Goal: Task Accomplishment & Management: Use online tool/utility

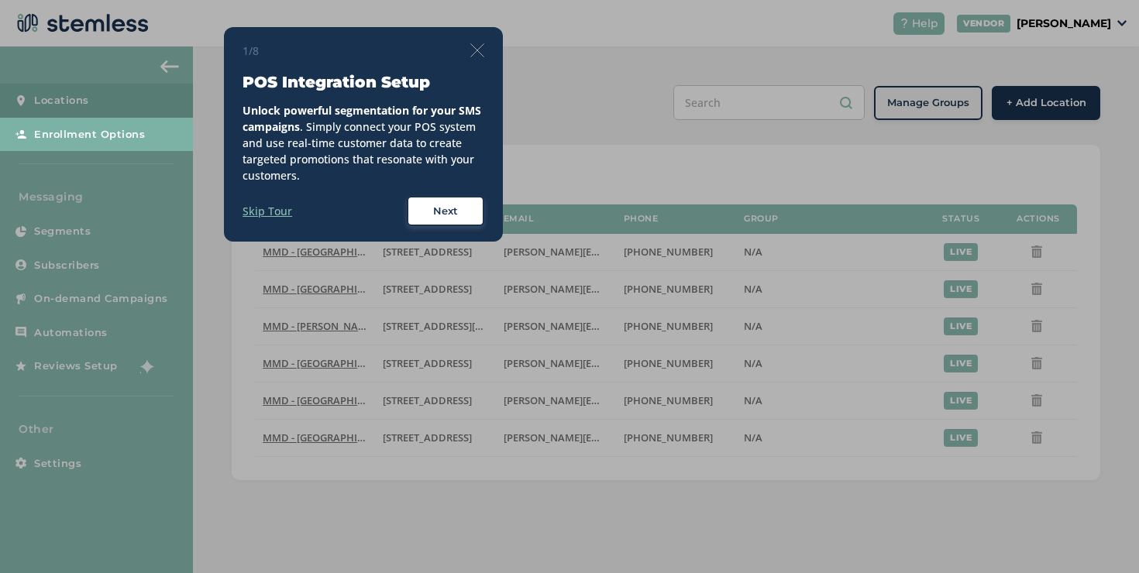
click at [477, 45] on img at bounding box center [477, 50] width 14 height 14
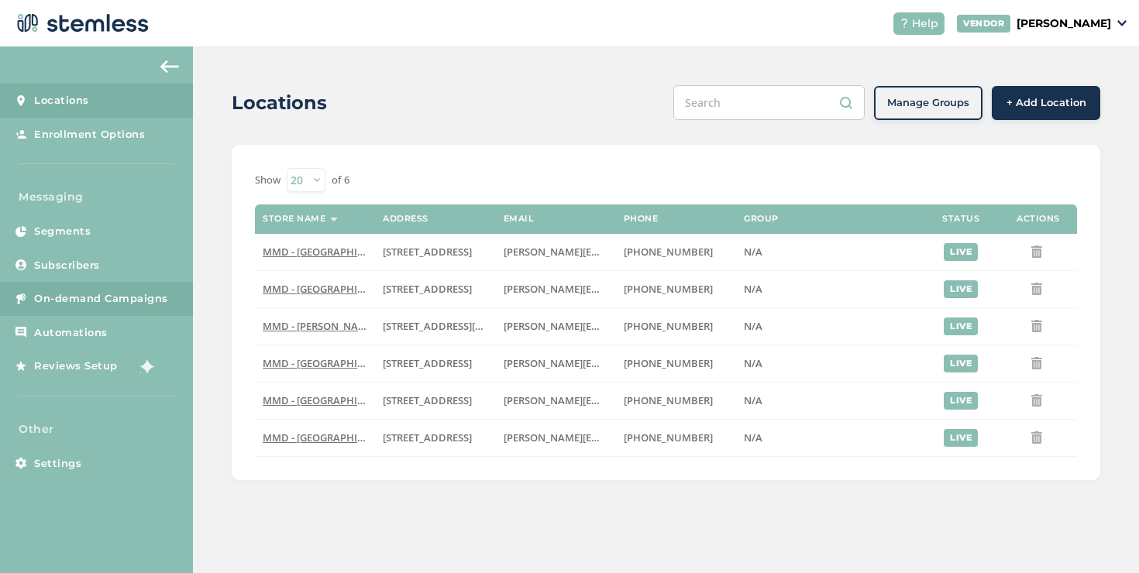
click at [98, 302] on span "On-demand Campaigns" at bounding box center [101, 298] width 134 height 15
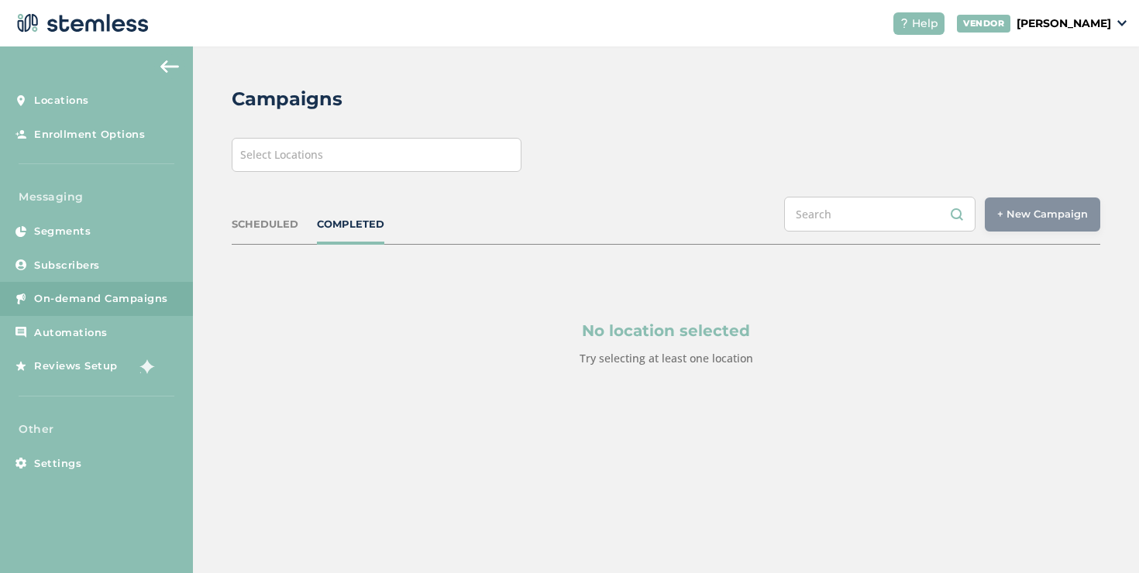
click at [504, 161] on div "Select Locations" at bounding box center [377, 155] width 290 height 34
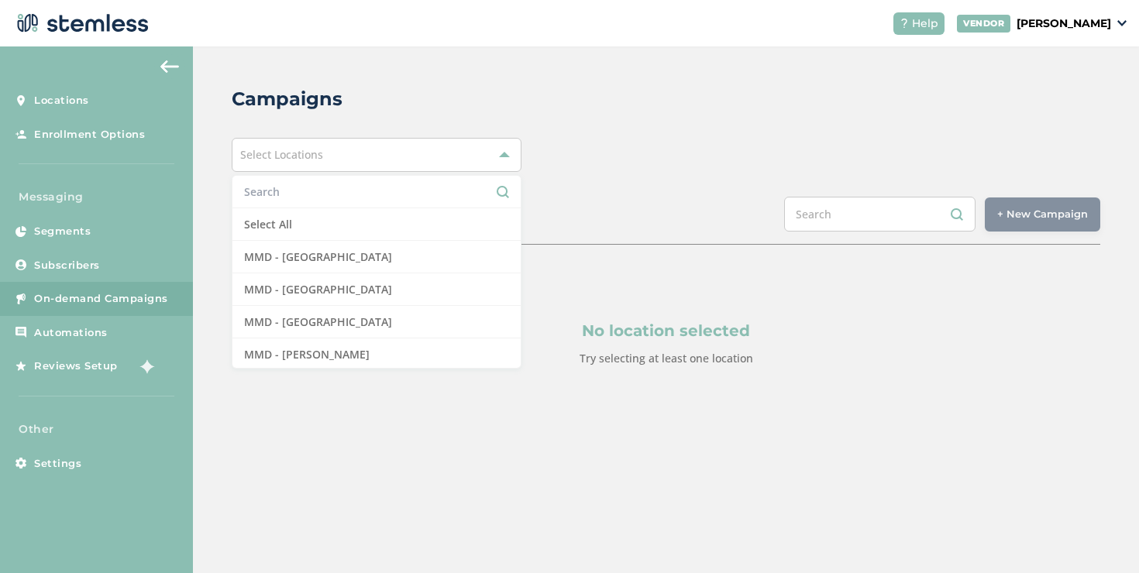
click at [401, 186] on input "text" at bounding box center [376, 192] width 265 height 16
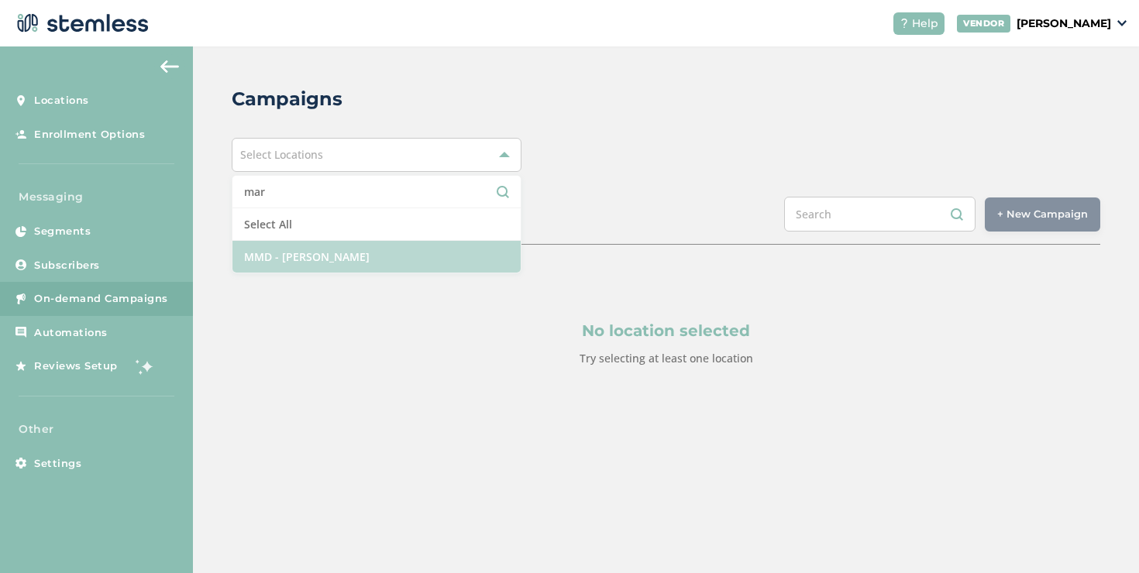
type input "mar"
click at [397, 246] on li "MMD - [PERSON_NAME]" at bounding box center [376, 257] width 288 height 32
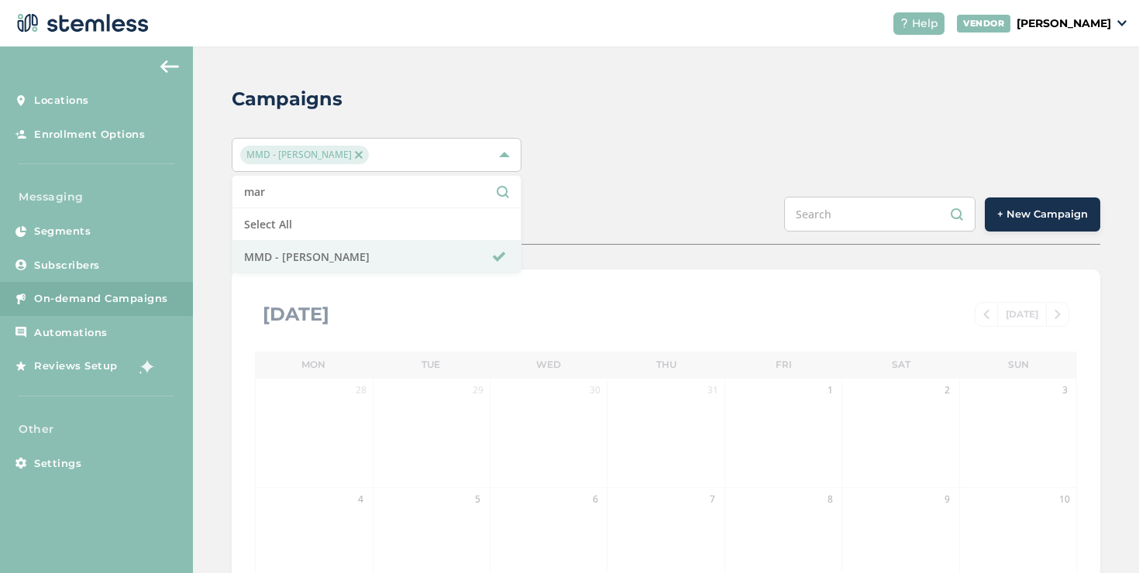
click at [1003, 218] on span "+ New Campaign" at bounding box center [1042, 214] width 91 height 15
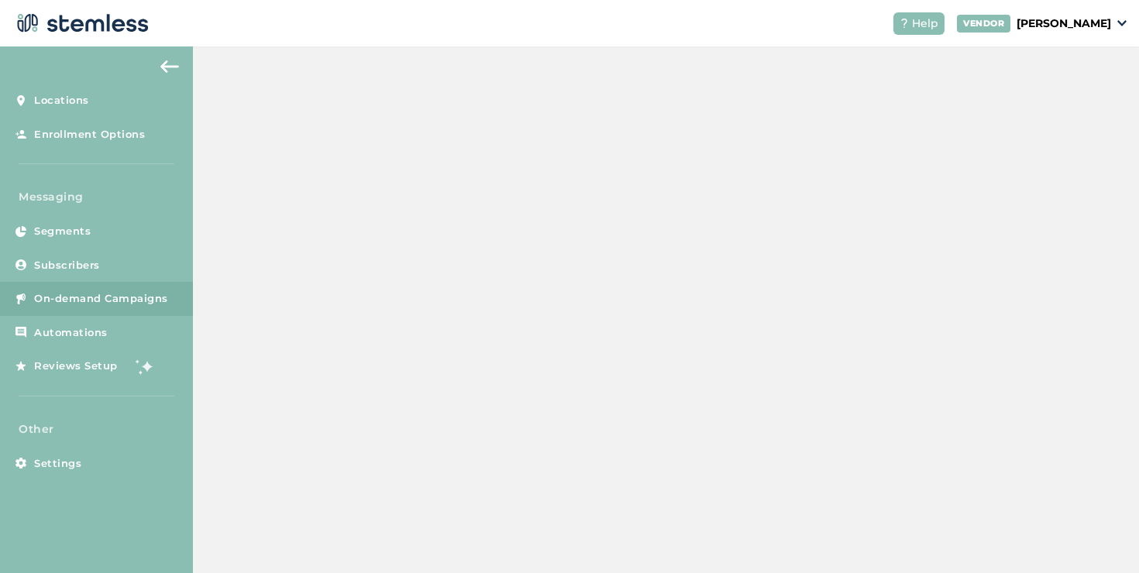
click at [997, 212] on span "+ New Campaign" at bounding box center [1042, 214] width 91 height 15
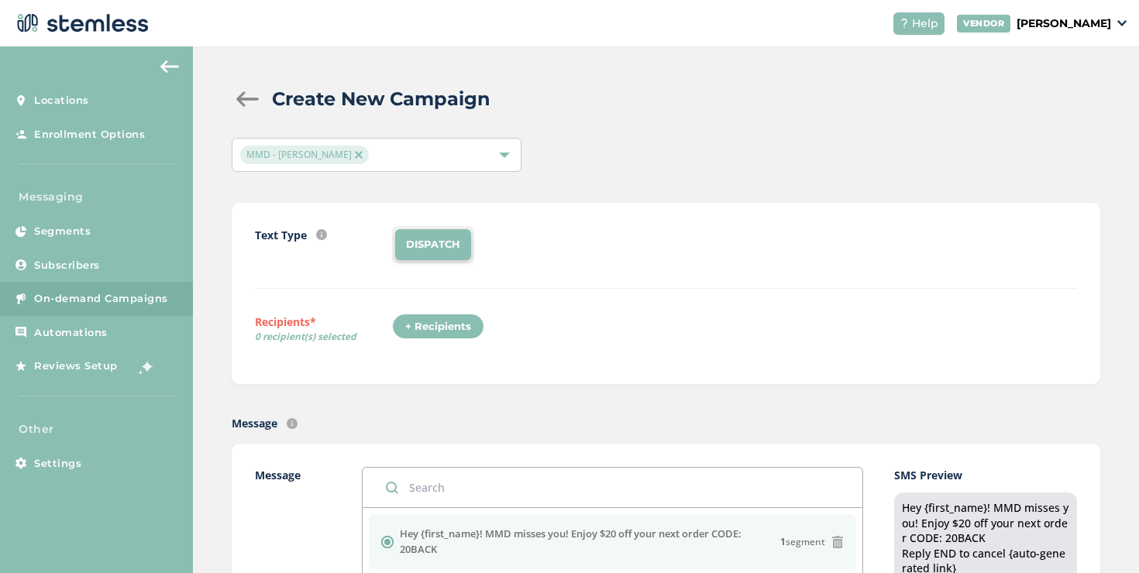
click at [441, 318] on div "+ Recipients" at bounding box center [438, 327] width 92 height 26
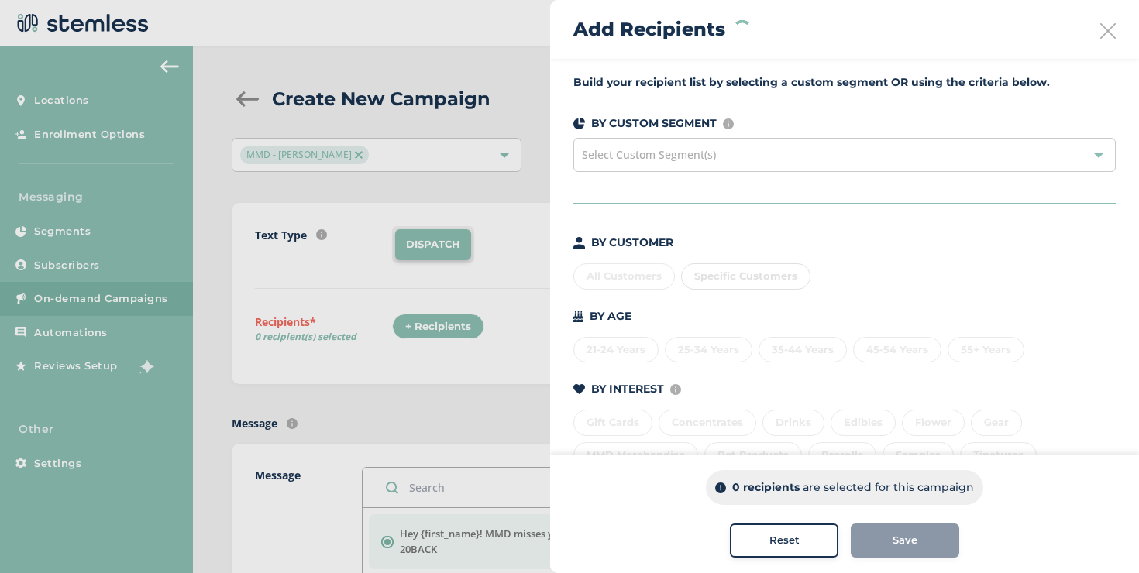
click at [647, 162] on div "Select Custom Segment(s)" at bounding box center [844, 155] width 542 height 34
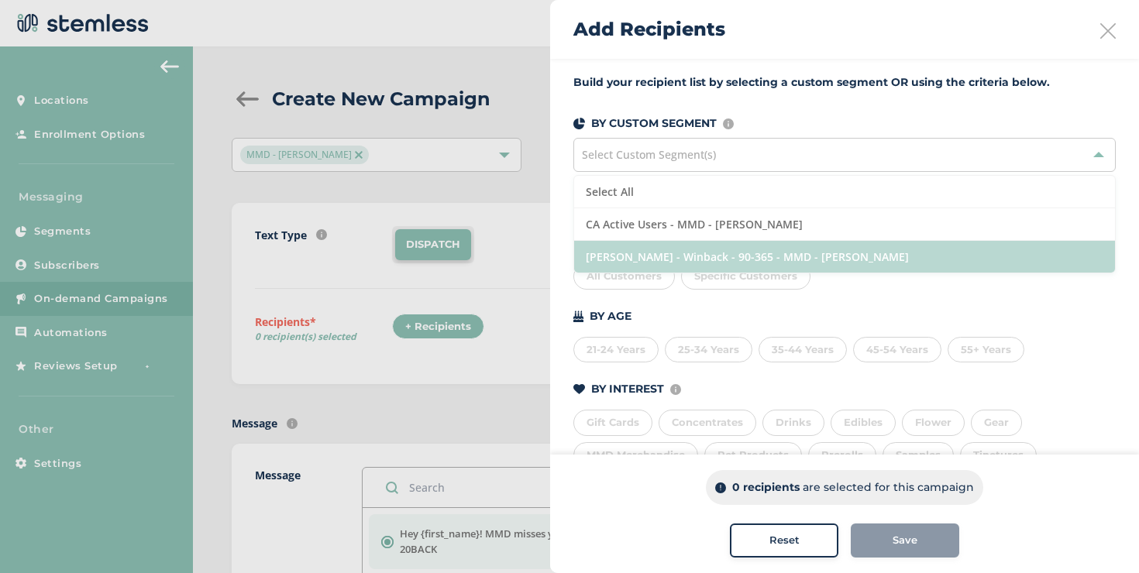
click at [618, 255] on li "[PERSON_NAME] - Winback - 90-365 - MMD - [PERSON_NAME]" at bounding box center [844, 257] width 541 height 32
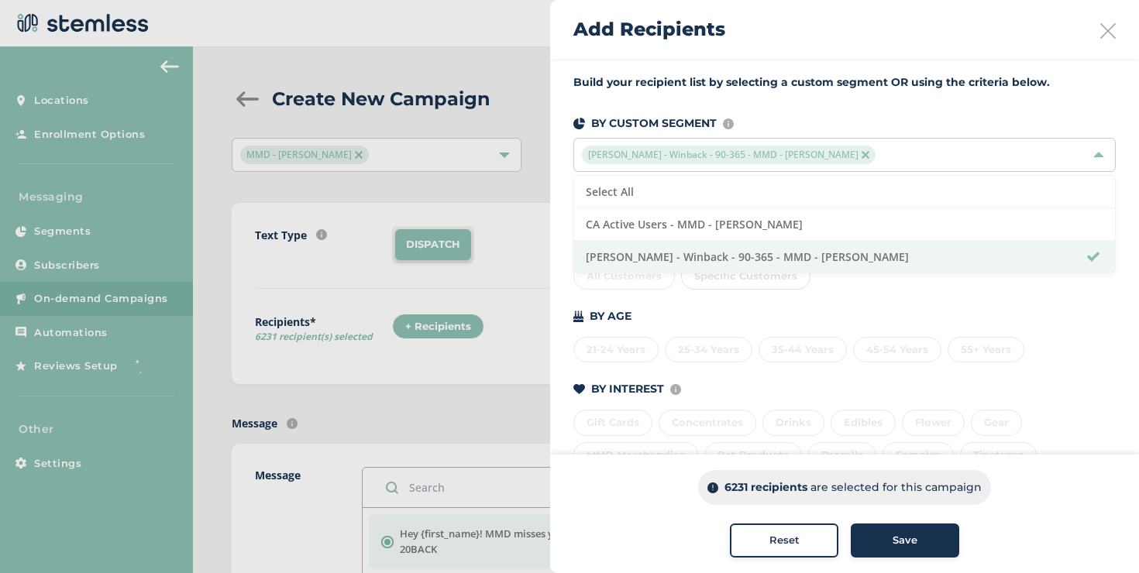
click at [1102, 33] on icon at bounding box center [1107, 30] width 15 height 15
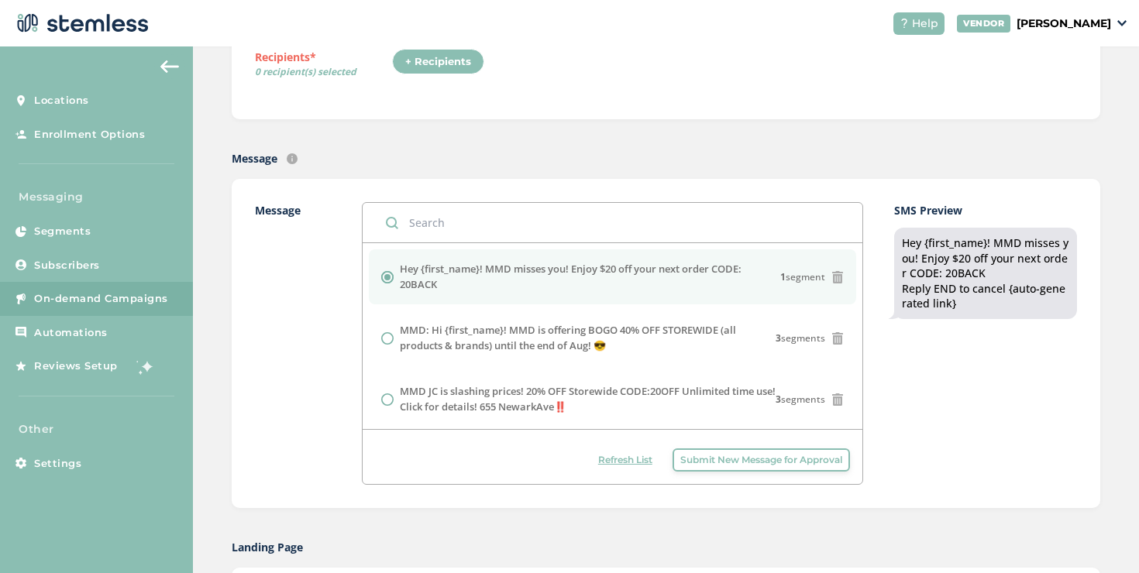
scroll to position [302, 0]
